Goal: Task Accomplishment & Management: Complete application form

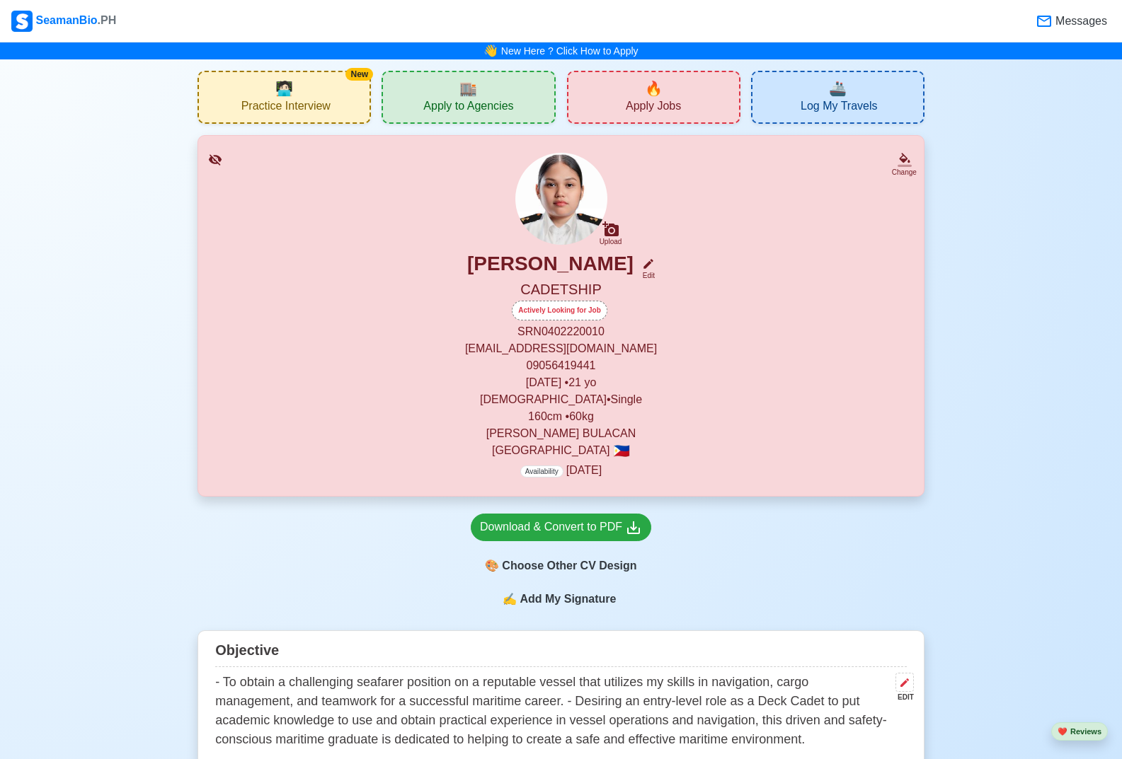
click at [657, 105] on span "Apply Jobs" at bounding box center [653, 108] width 55 height 18
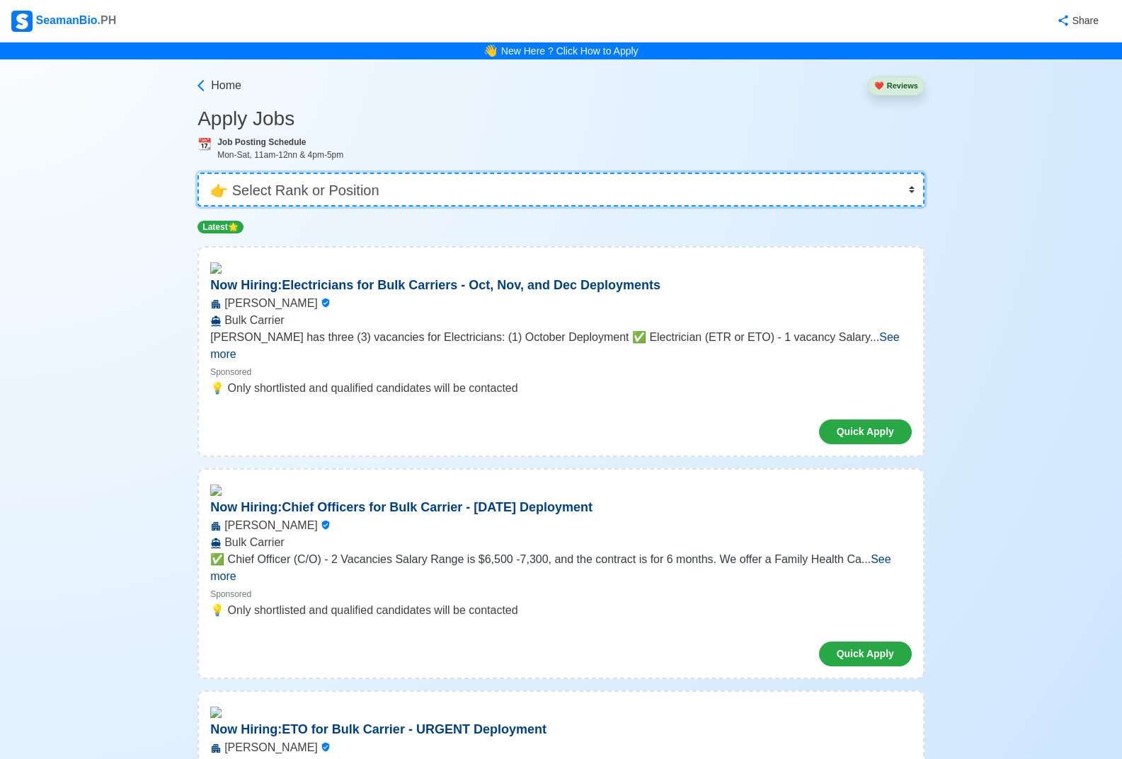
click at [359, 191] on select "👉 Select Rank or Position Master Chief Officer 2nd Officer 3rd Officer Junior O…" at bounding box center [560, 190] width 727 height 34
select select "Cadet"
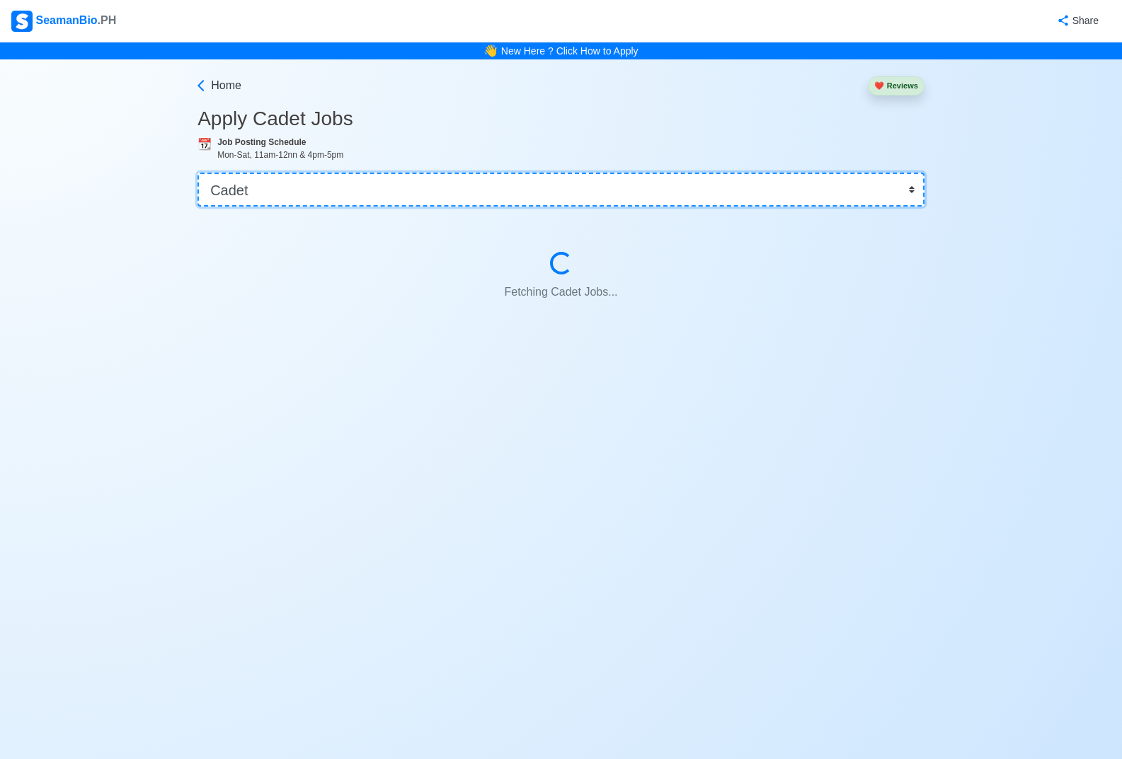
click at [359, 191] on select "👉 Select Rank or Position Master Chief Officer 2nd Officer 3rd Officer Junior O…" at bounding box center [560, 190] width 727 height 34
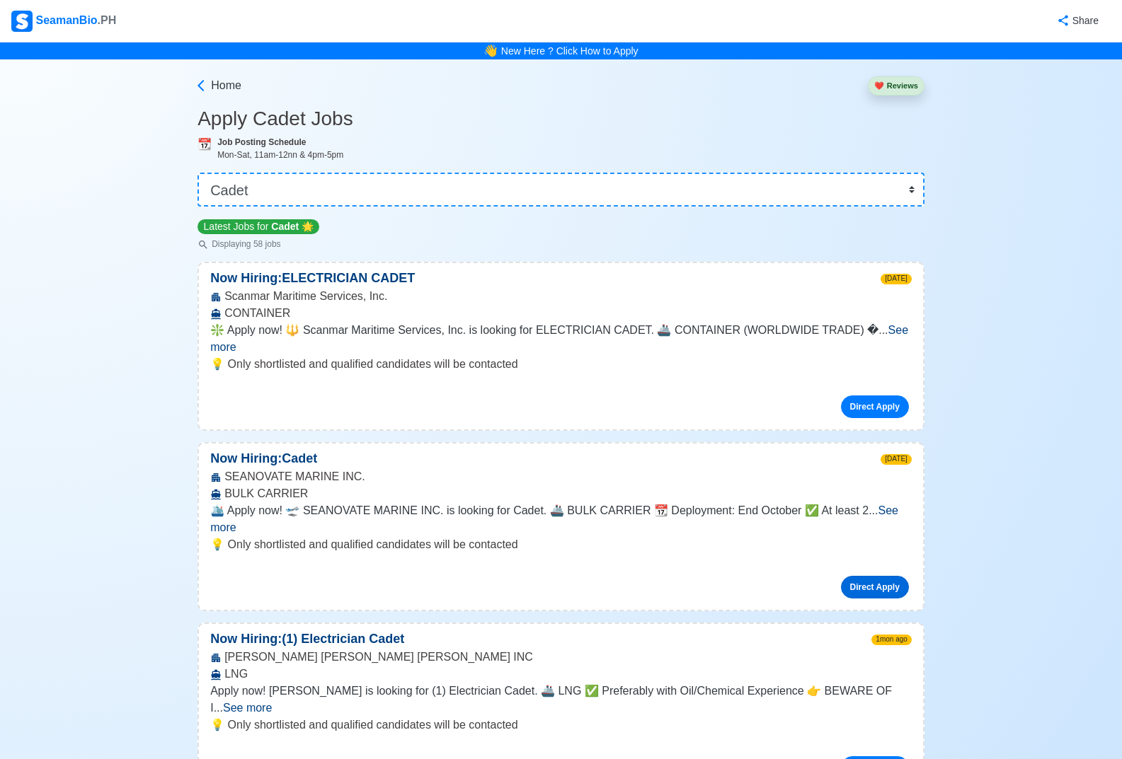
click at [868, 576] on link "Direct Apply" at bounding box center [875, 587] width 68 height 23
click at [440, 536] on p "💡 Only shortlisted and qualified candidates will be contacted" at bounding box center [560, 544] width 701 height 17
drag, startPoint x: 223, startPoint y: 458, endPoint x: 360, endPoint y: 464, distance: 137.4
click at [360, 468] on div "SEANOVATE MARINE INC. BULK CARRIER" at bounding box center [561, 485] width 724 height 34
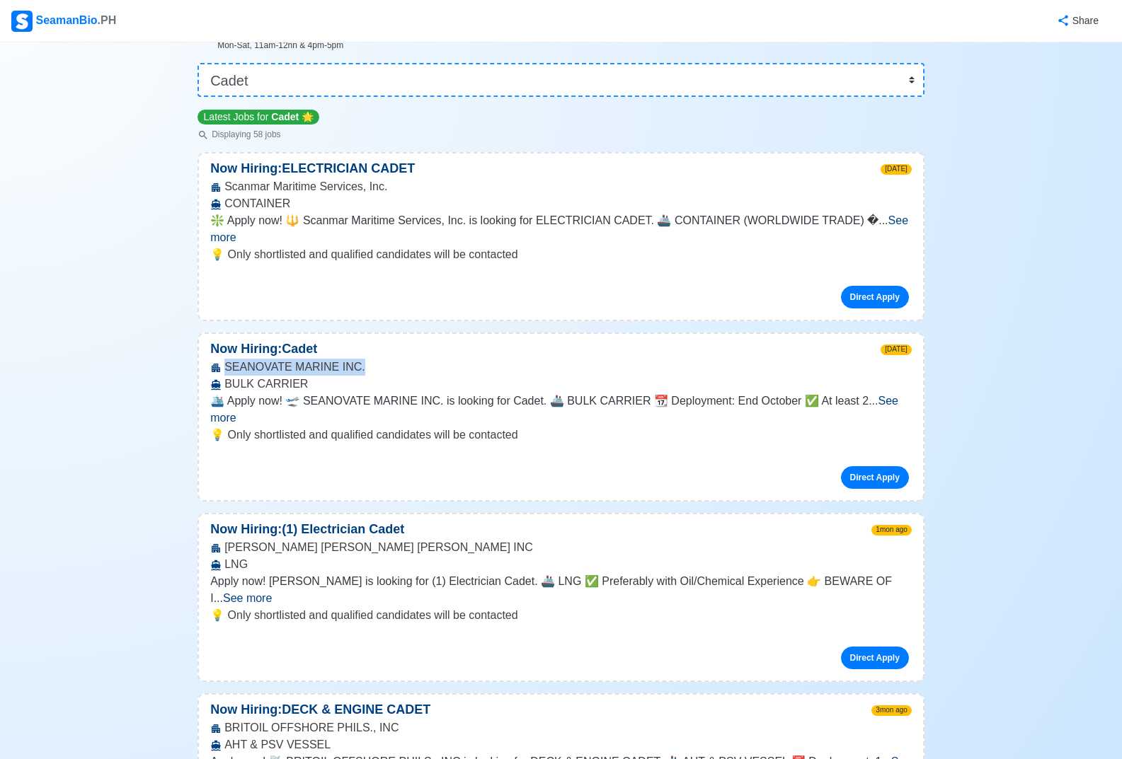
scroll to position [142, 0]
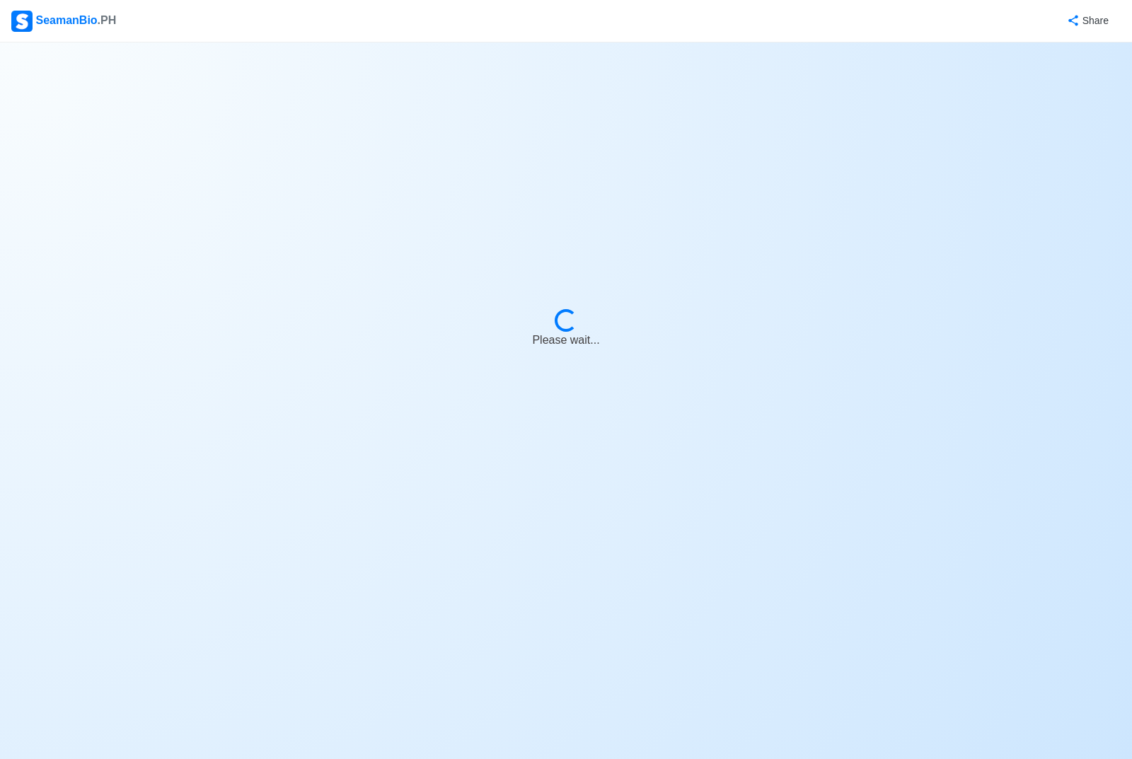
select select "Cadet"
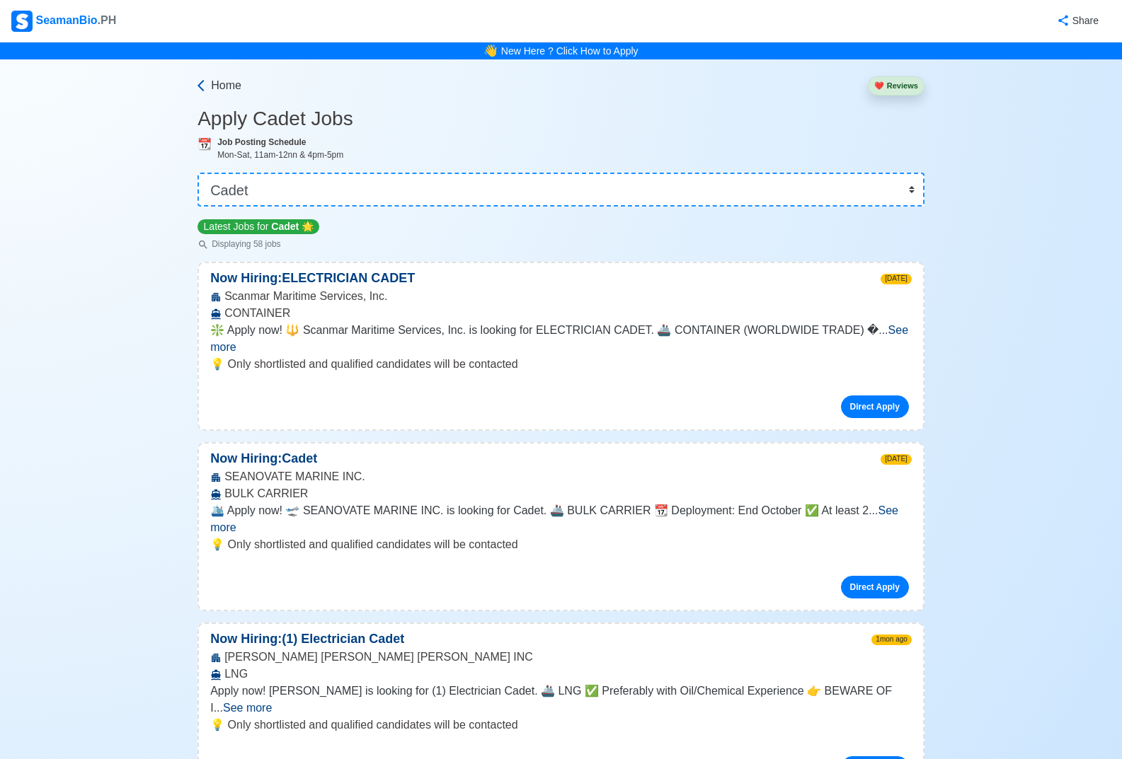
click at [219, 94] on span "Home" at bounding box center [226, 85] width 30 height 17
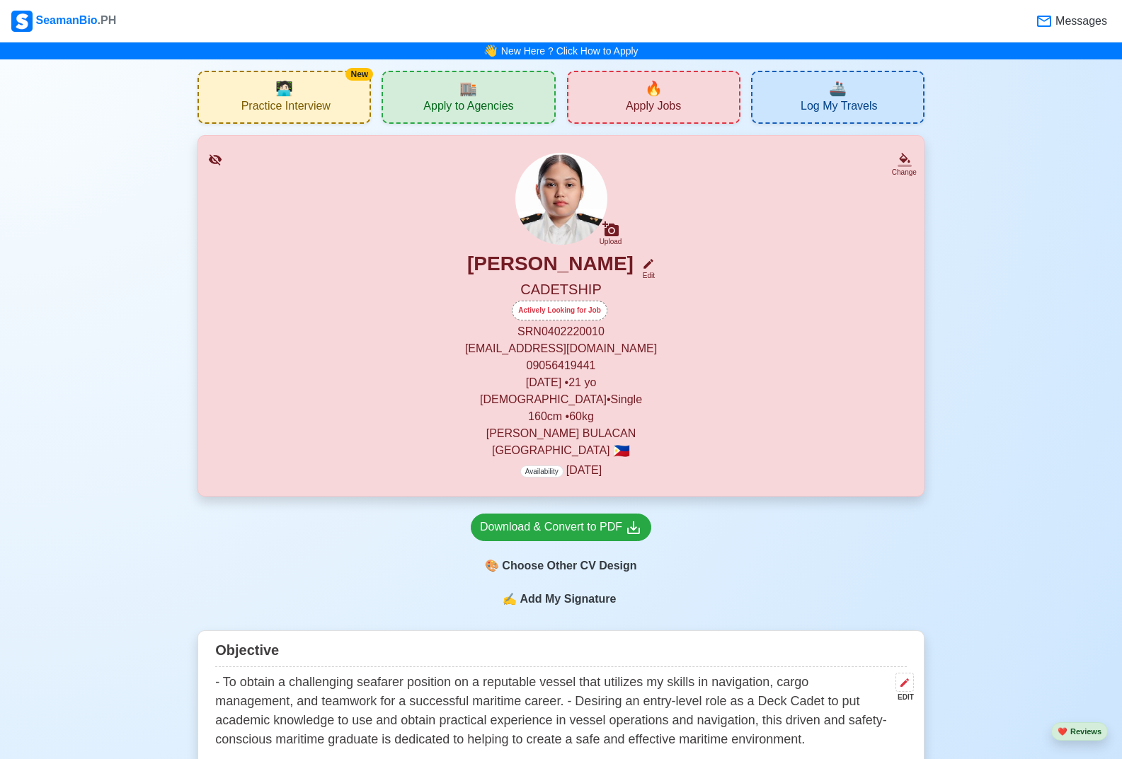
click at [473, 98] on span "🏬" at bounding box center [468, 88] width 18 height 21
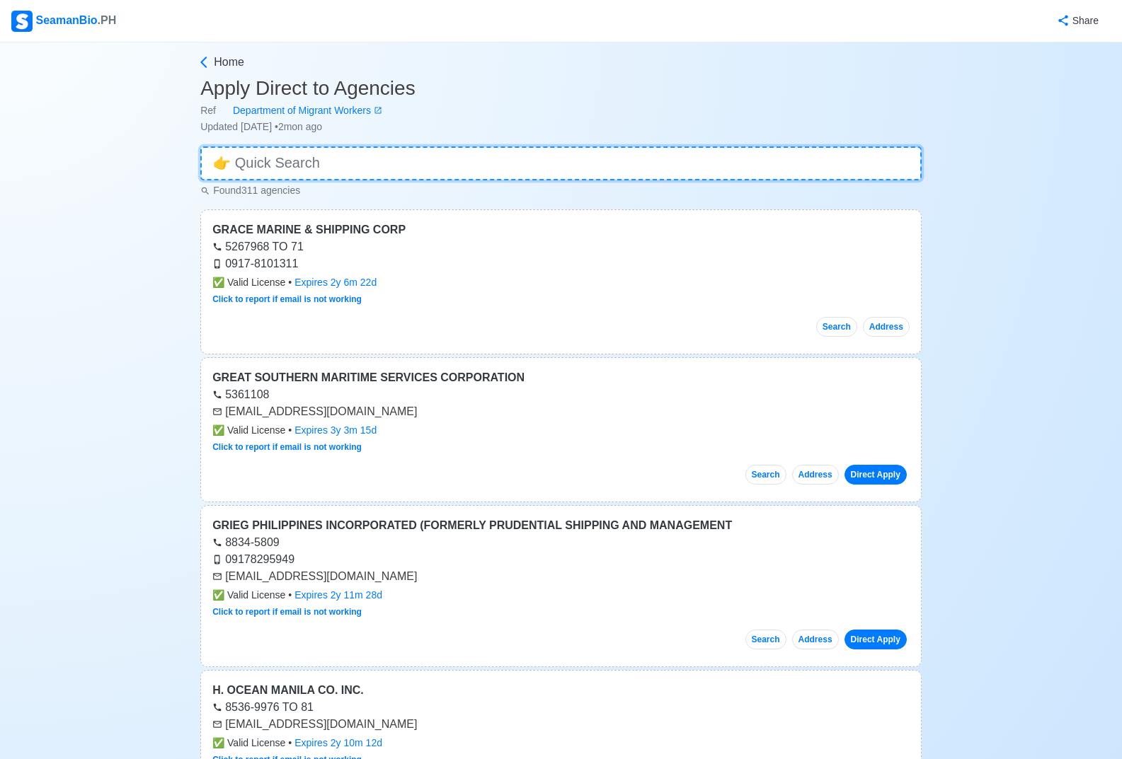
click at [415, 154] on input at bounding box center [560, 163] width 721 height 34
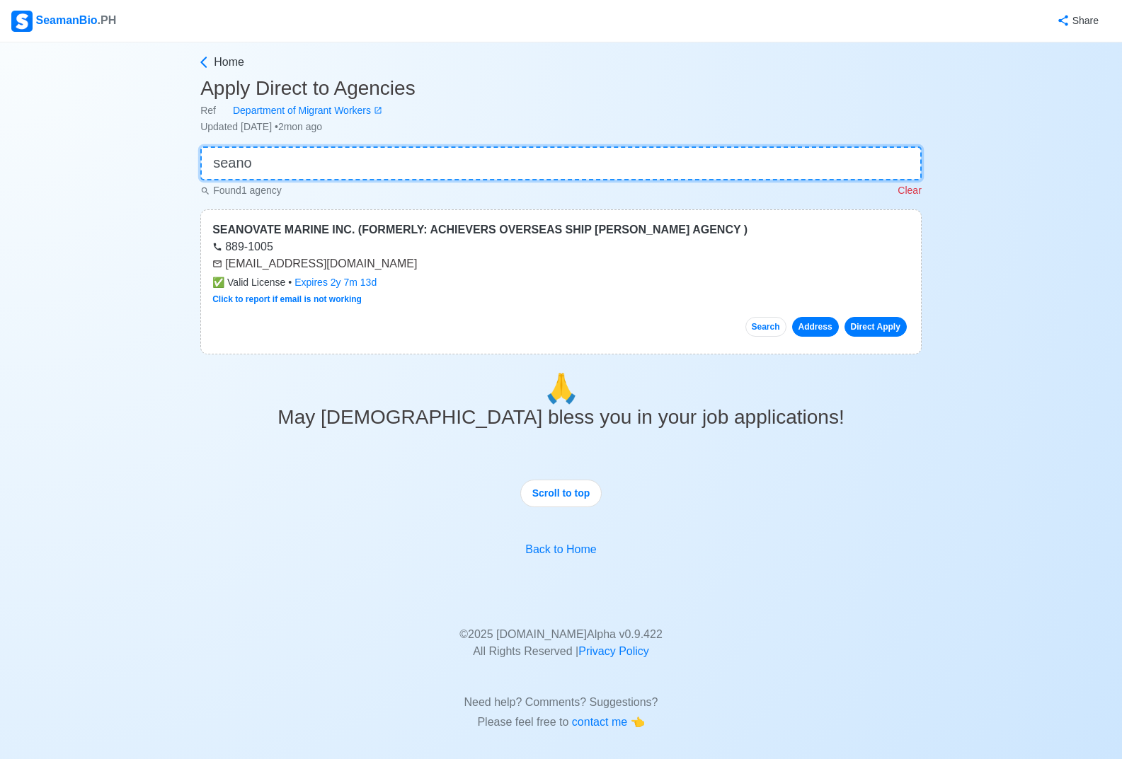
type input "seano"
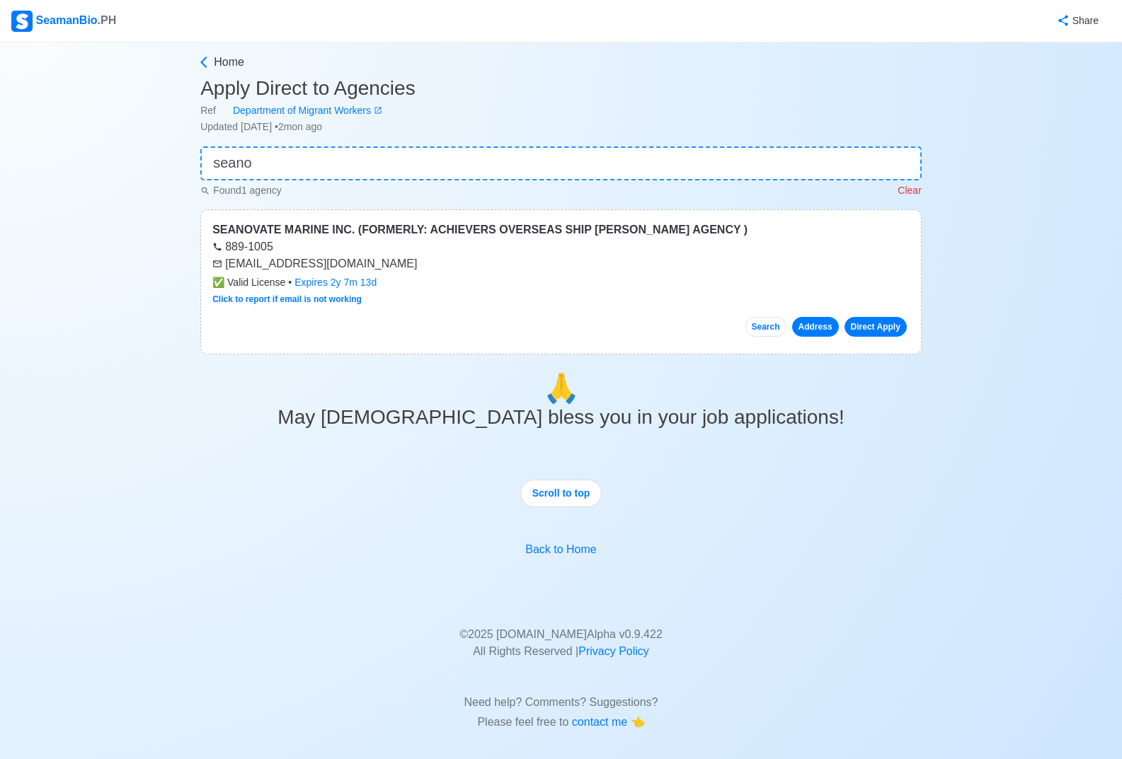
click at [812, 327] on button "Address" at bounding box center [815, 327] width 47 height 20
